Goal: Check status: Check status

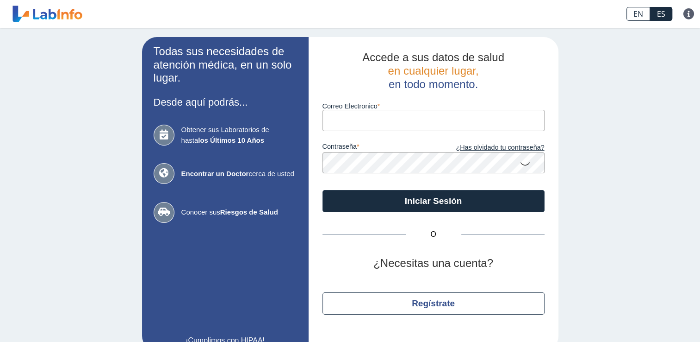
click at [350, 123] on input "Correo Electronico" at bounding box center [434, 120] width 222 height 21
click at [350, 124] on input "Correo Electronico" at bounding box center [434, 120] width 222 height 21
type input "[EMAIL_ADDRESS][DOMAIN_NAME]"
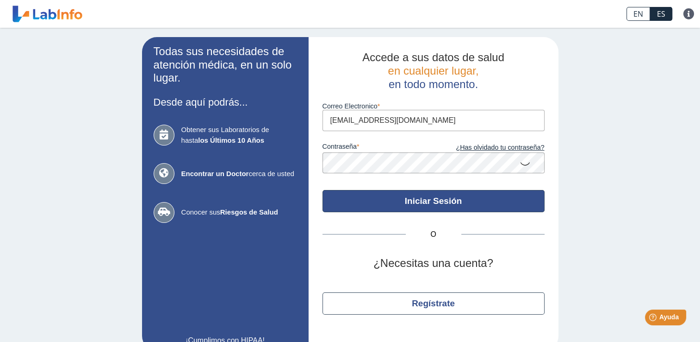
click at [458, 199] on button "Iniciar Sesión" at bounding box center [434, 201] width 222 height 22
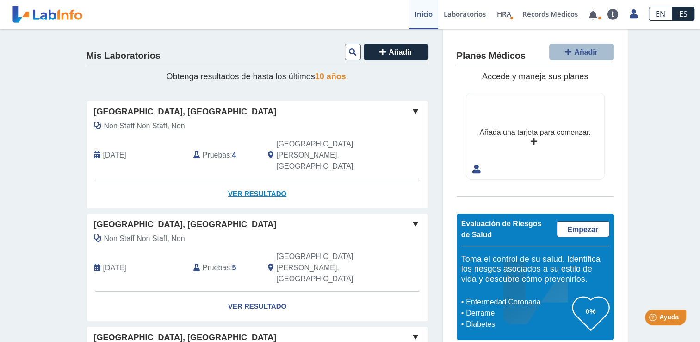
click at [259, 179] on link "Ver Resultado" at bounding box center [257, 193] width 341 height 29
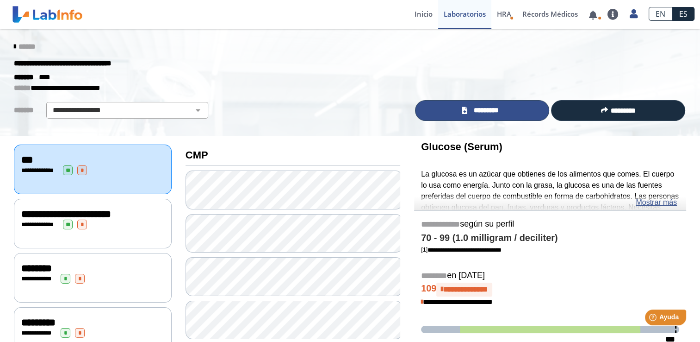
click at [505, 110] on link "*********" at bounding box center [482, 110] width 134 height 21
